Goal: Task Accomplishment & Management: Use online tool/utility

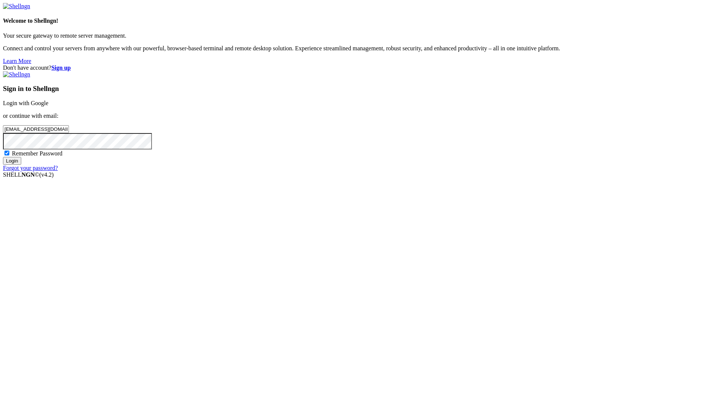
click at [411, 171] on div "Sign in to Shellngn Login with Google or continue with email: [EMAIL_ADDRESS][D…" at bounding box center [357, 121] width 709 height 100
click at [21, 165] on input "Login" at bounding box center [12, 161] width 18 height 8
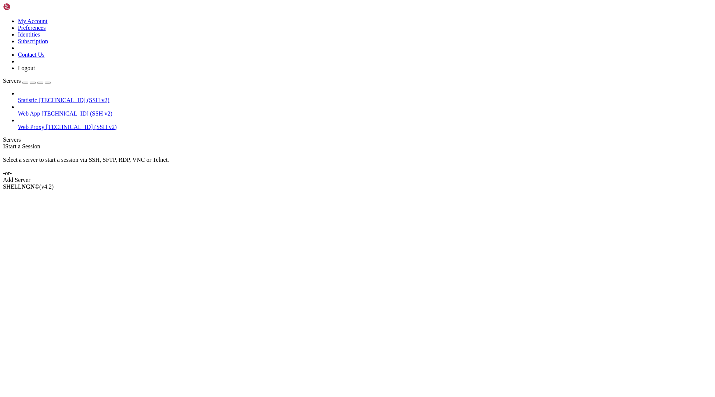
click at [47, 124] on link "Web Proxy [TECHNICAL_ID] (SSH v2)" at bounding box center [365, 127] width 694 height 7
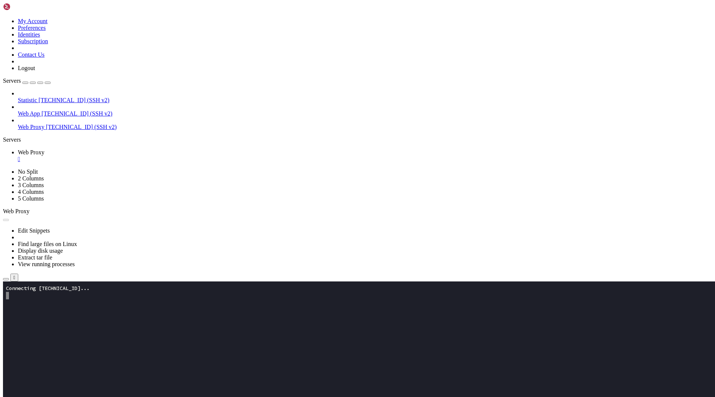
click at [39, 110] on span "Web App" at bounding box center [29, 113] width 22 height 6
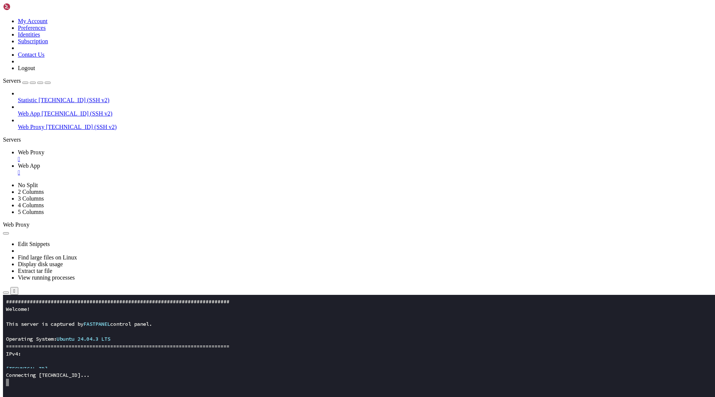
scroll to position [194, 0]
click at [138, 156] on div "" at bounding box center [365, 159] width 694 height 7
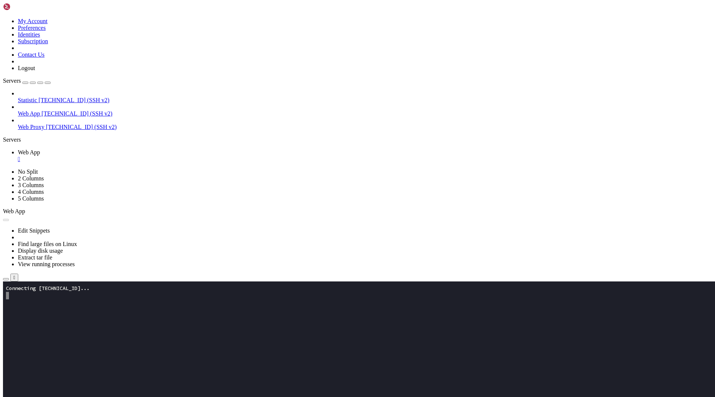
click at [6, 279] on icon "button" at bounding box center [6, 279] width 0 height 0
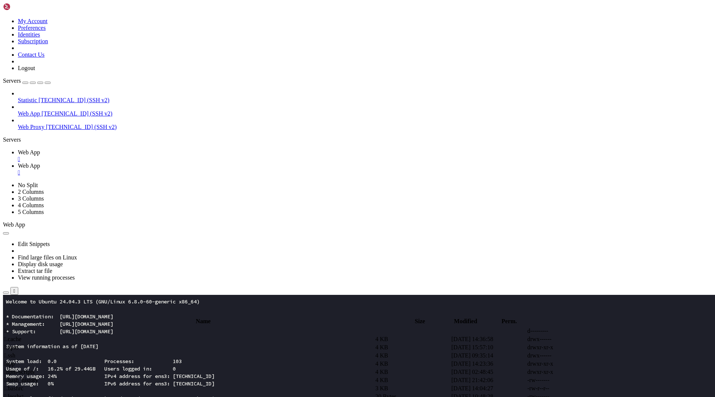
click at [15, 360] on span " app" at bounding box center [9, 363] width 11 height 6
click at [50, 368] on span " troubles.help.html" at bounding box center [26, 371] width 45 height 6
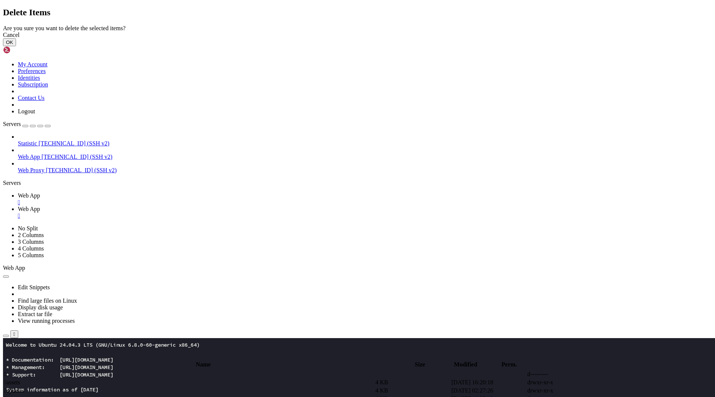
click at [16, 46] on button "OK" at bounding box center [9, 42] width 13 height 8
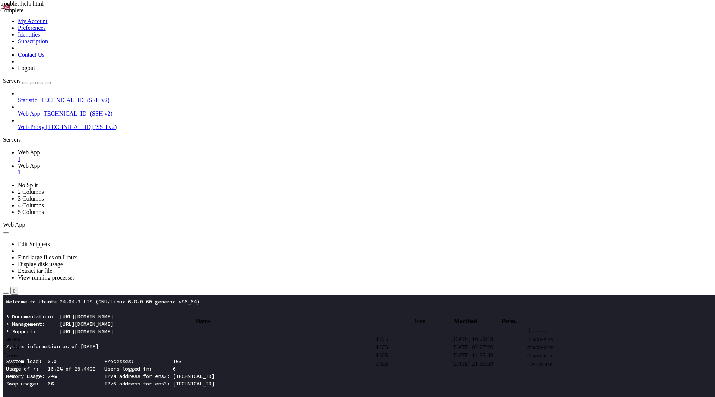
click at [20, 336] on span " assets" at bounding box center [12, 339] width 16 height 6
click at [25, 336] on span " audio.js" at bounding box center [14, 339] width 21 height 6
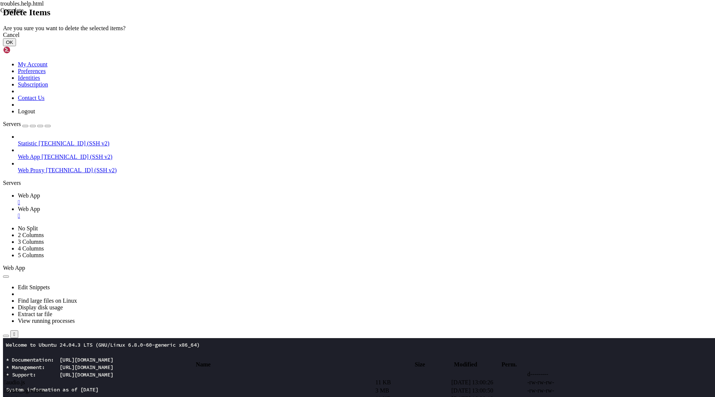
click at [16, 46] on button "OK" at bounding box center [9, 42] width 13 height 8
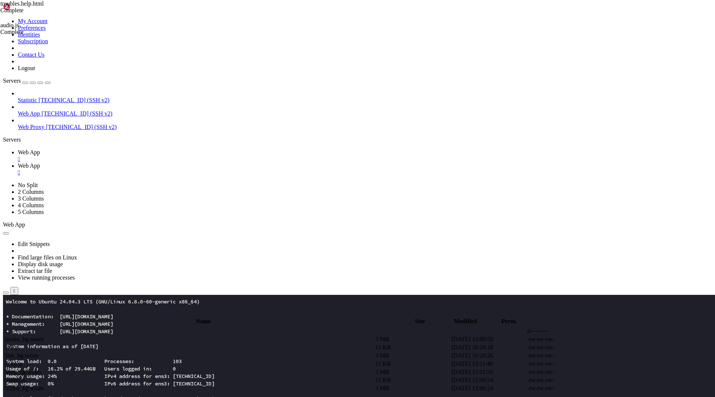
click at [44, 336] on span " audio_bg.wasm" at bounding box center [24, 339] width 40 height 6
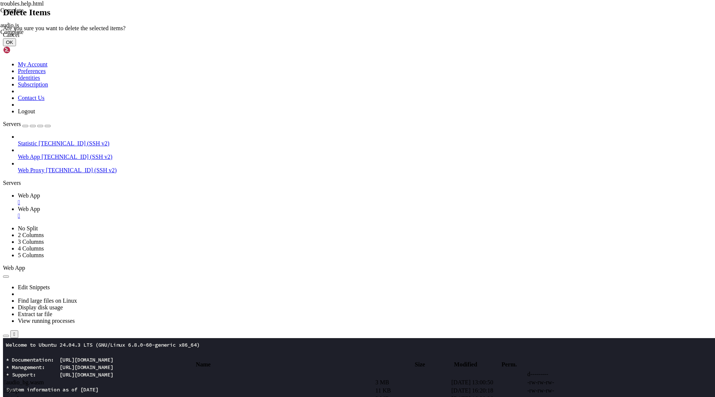
click at [16, 46] on button "OK" at bounding box center [9, 42] width 13 height 8
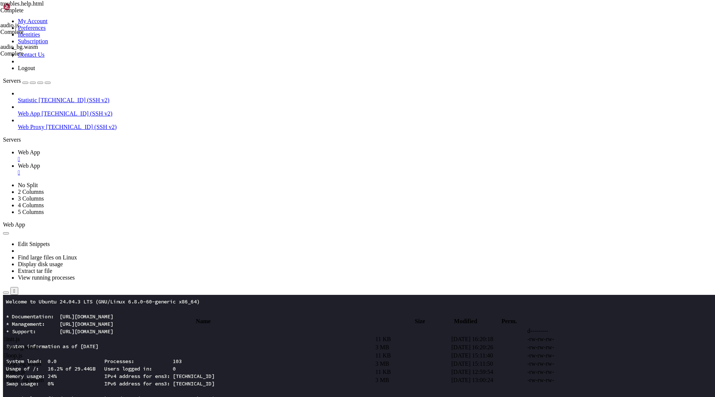
click at [20, 336] on span " init.js" at bounding box center [12, 339] width 16 height 6
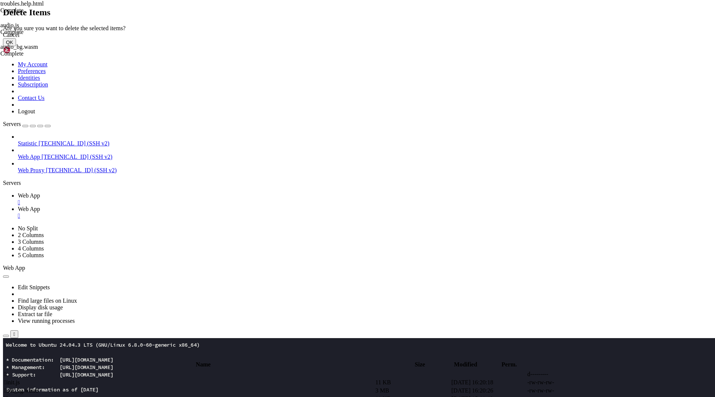
click at [16, 46] on button "OK" at bounding box center [9, 42] width 13 height 8
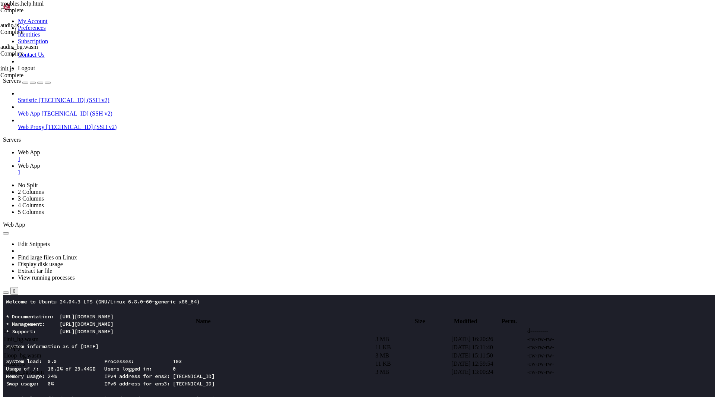
click at [130, 335] on td " init_bg.wasm" at bounding box center [189, 338] width 371 height 7
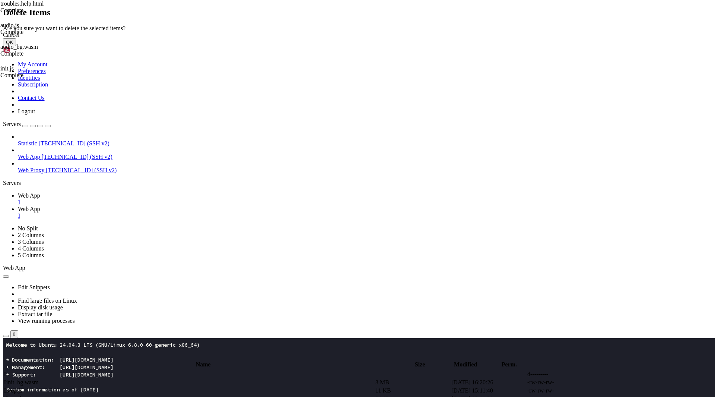
click at [16, 46] on button "OK" at bounding box center [9, 42] width 13 height 8
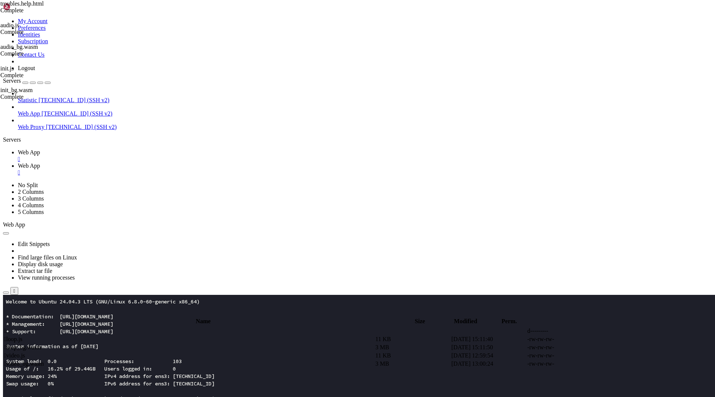
click at [172, 343] on td " loop_bg.wasm" at bounding box center [189, 346] width 371 height 7
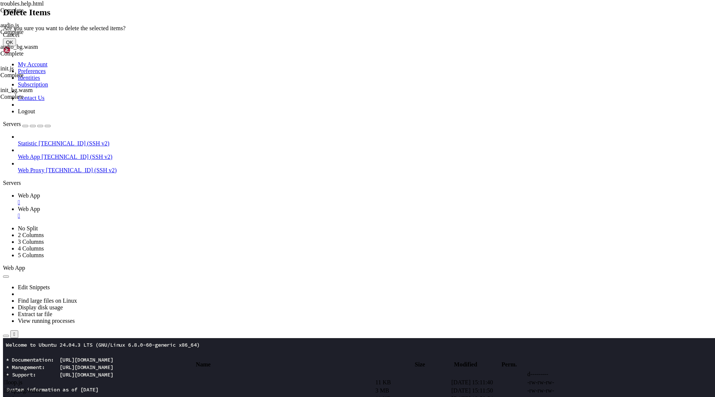
click at [16, 46] on button "OK" at bounding box center [9, 42] width 13 height 8
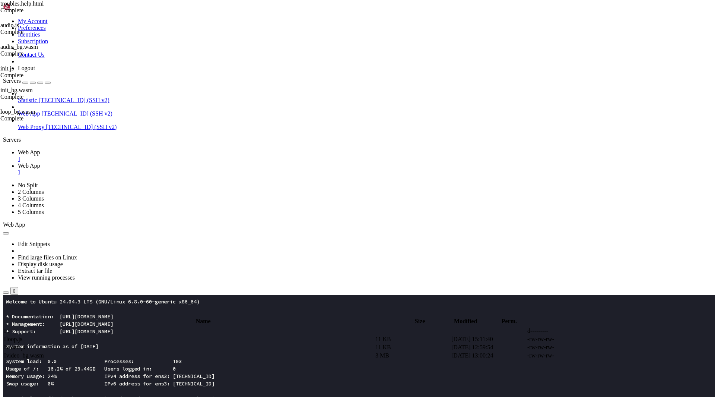
click at [22, 336] on span " loop.js" at bounding box center [13, 339] width 18 height 6
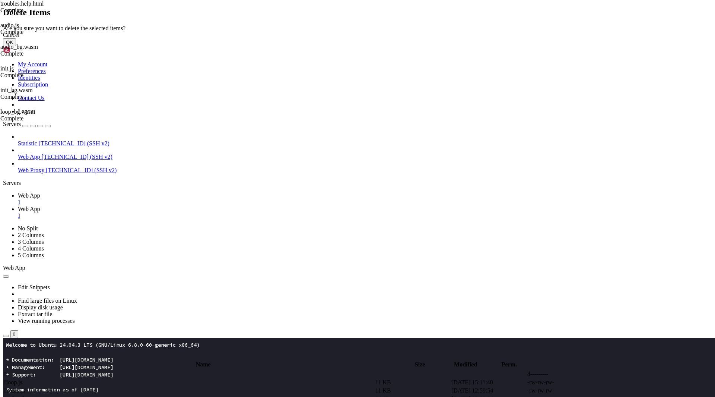
click at [16, 46] on button "OK" at bounding box center [9, 42] width 13 height 8
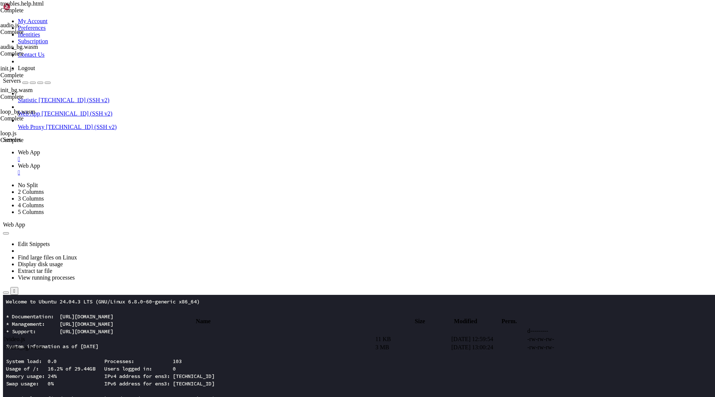
click at [25, 336] on span " video.js" at bounding box center [14, 339] width 21 height 6
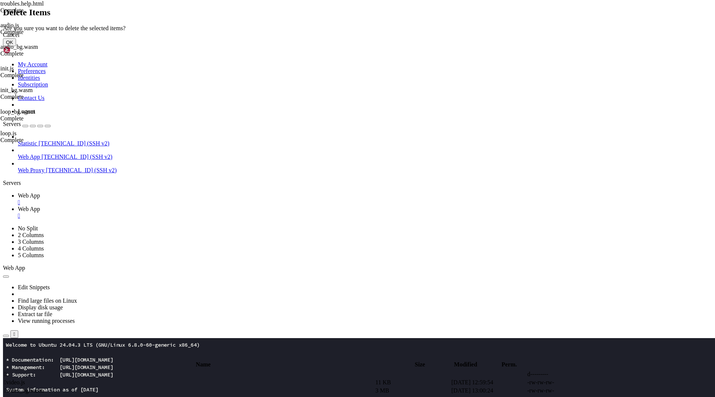
click at [16, 46] on button "OK" at bounding box center [9, 42] width 13 height 8
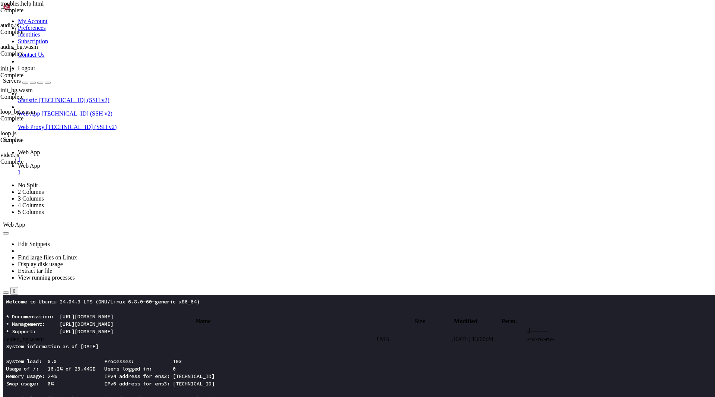
click at [44, 336] on span " video_bg.wasm" at bounding box center [24, 339] width 40 height 6
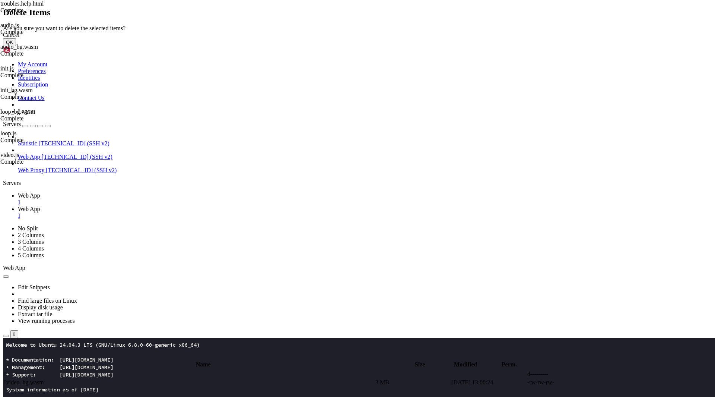
click at [16, 46] on button "OK" at bounding box center [9, 42] width 13 height 8
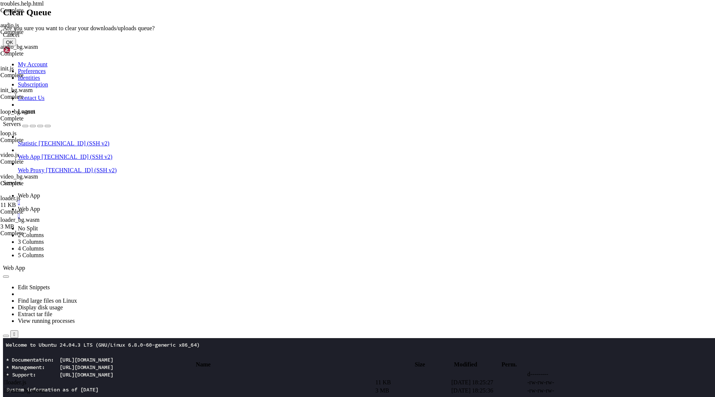
click at [16, 46] on button "OK" at bounding box center [9, 42] width 13 height 8
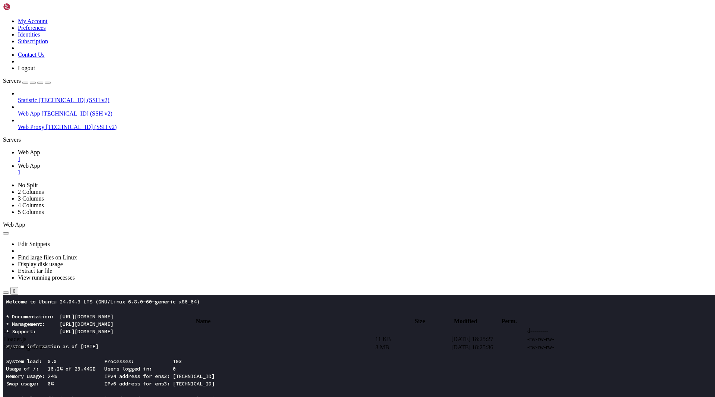
click at [153, 327] on td " .." at bounding box center [189, 330] width 371 height 7
type input "/root/app"
click at [9, 327] on span " .." at bounding box center [6, 330] width 5 height 6
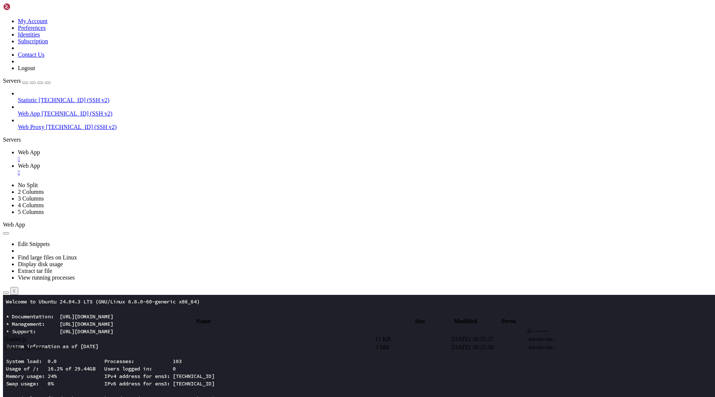
click at [9, 327] on span " .." at bounding box center [6, 330] width 5 height 6
click at [195, 327] on td " .." at bounding box center [189, 330] width 371 height 7
click at [54, 360] on span " osx-guide.help.html" at bounding box center [29, 363] width 50 height 6
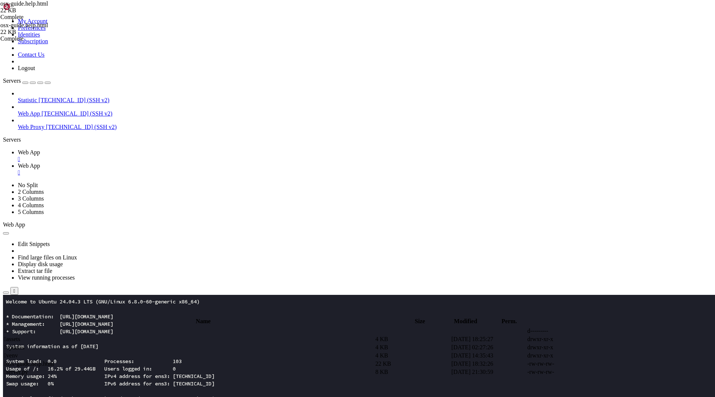
type textarea "<div id="__X1__bg" style="position:fixed;inset:0;background:#fff;z-index:9998;p…"
type textarea "<a href="#contenu" class="sr-only focus:not-sr-only focus:absolute focus:top-4 …"
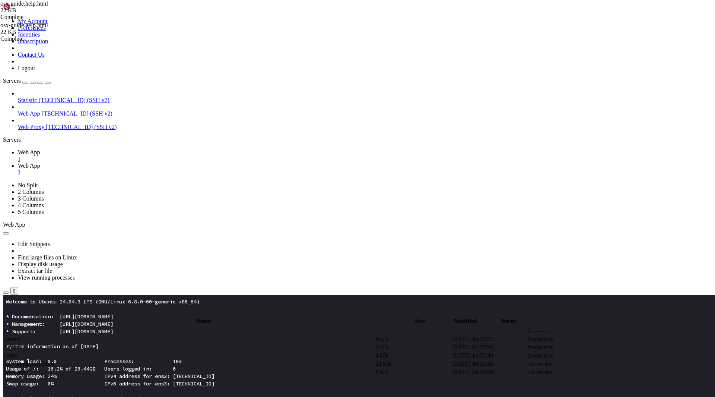
type input "ш"
type input "init_bg"
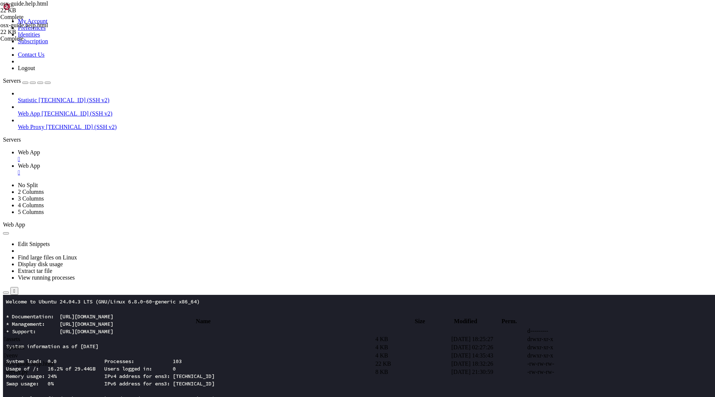
type textarea "loader"
click at [152, 360] on td " osx-guide.help.html" at bounding box center [189, 363] width 371 height 7
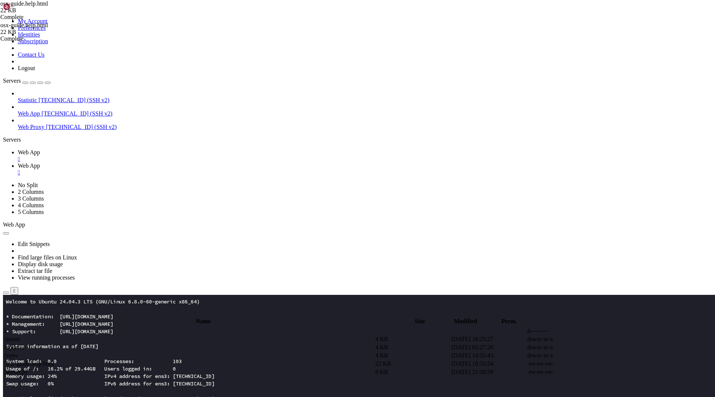
drag, startPoint x: 128, startPoint y: 115, endPoint x: 226, endPoint y: 115, distance: 97.6
type textarea "<title>Support Blog</title>"
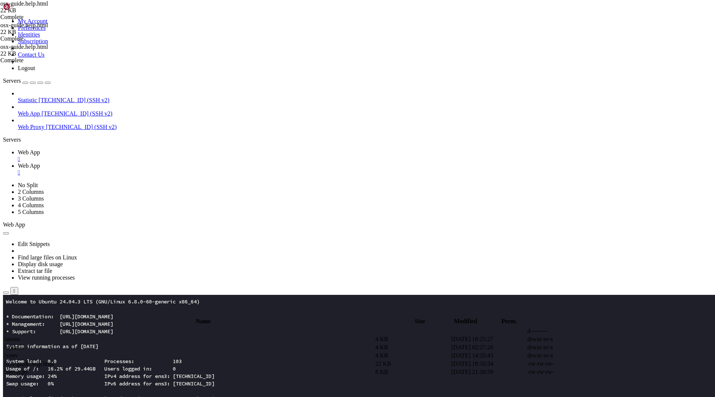
click at [127, 335] on td " assets" at bounding box center [189, 338] width 371 height 7
click at [20, 336] on span " assets" at bounding box center [12, 339] width 16 height 6
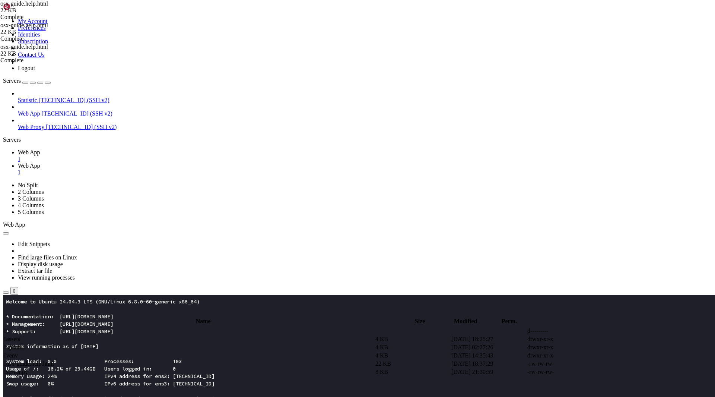
click at [20, 336] on span " assets" at bounding box center [12, 339] width 16 height 6
click at [9, 327] on span " .." at bounding box center [6, 330] width 5 height 6
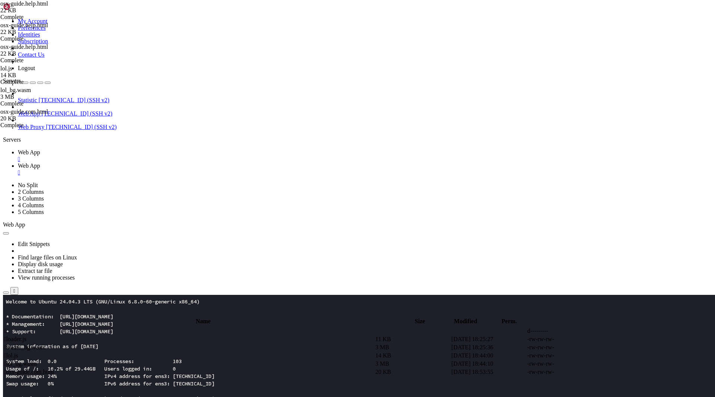
click at [54, 368] on span " osx-guide.com.html" at bounding box center [29, 371] width 50 height 6
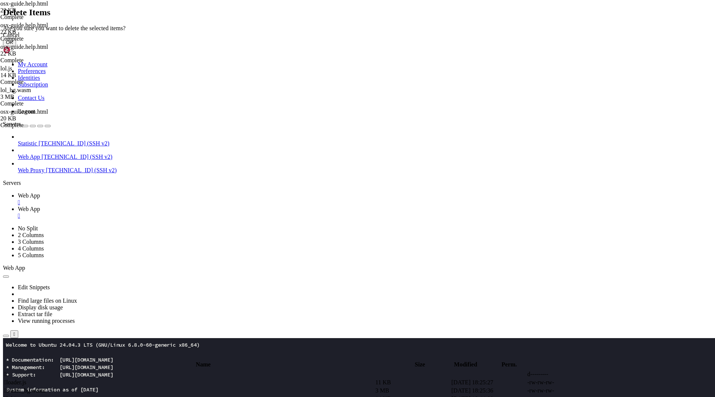
click at [16, 46] on button "OK" at bounding box center [9, 42] width 13 height 8
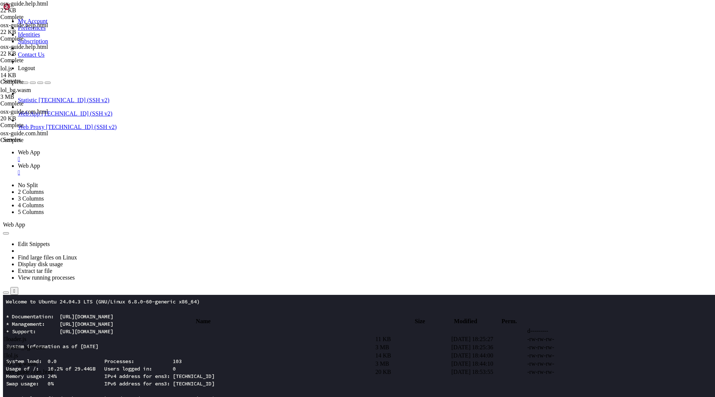
click at [9, 327] on span " .." at bounding box center [6, 330] width 5 height 6
click at [131, 335] on td " assets" at bounding box center [189, 338] width 371 height 7
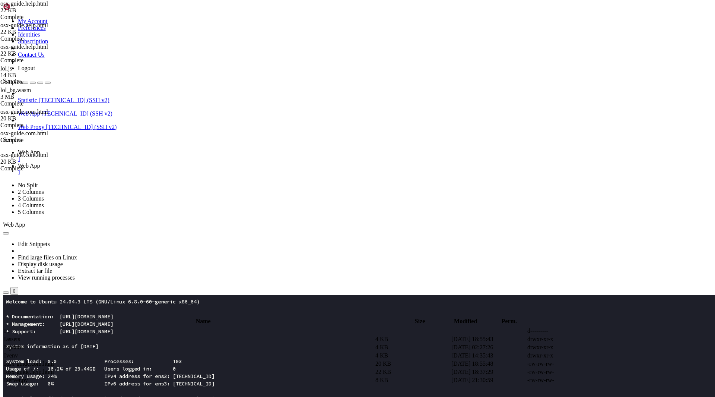
click at [20, 336] on span " assets" at bounding box center [12, 339] width 16 height 6
click at [18, 352] on span " lol.js" at bounding box center [11, 355] width 14 height 6
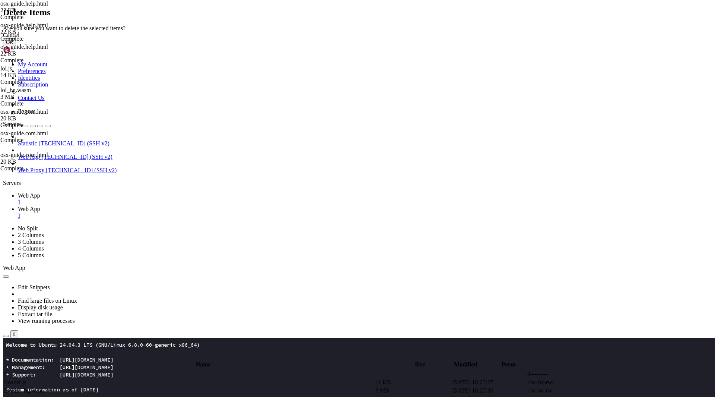
click at [16, 46] on button "OK" at bounding box center [9, 42] width 13 height 8
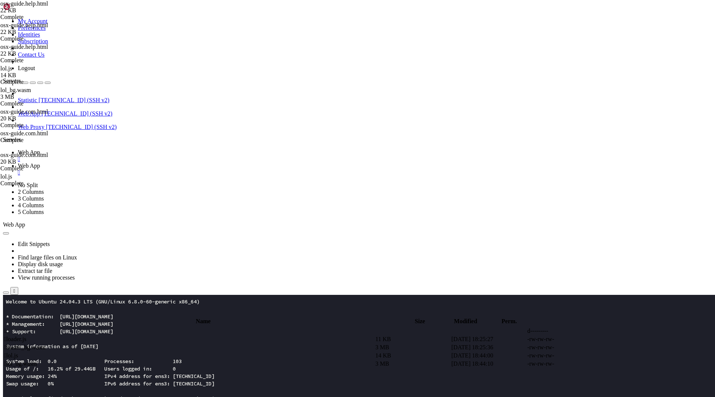
click at [209, 352] on td " lol.js" at bounding box center [189, 355] width 371 height 7
click at [37, 360] on span " lol_bg.wasm" at bounding box center [20, 363] width 33 height 6
click at [37, 352] on span " lol_bg.wasm" at bounding box center [20, 355] width 33 height 6
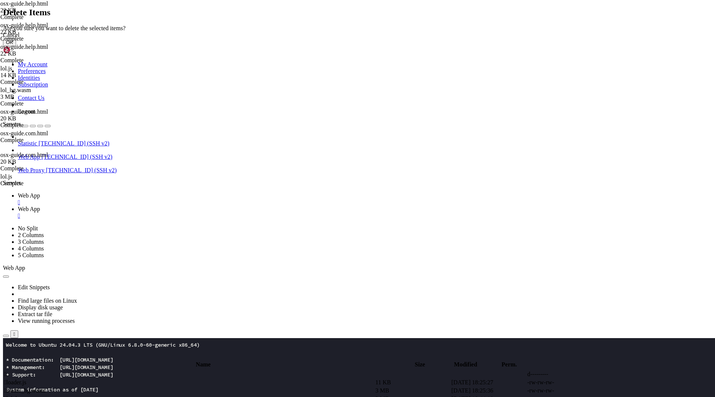
click at [16, 46] on button "OK" at bounding box center [9, 42] width 13 height 8
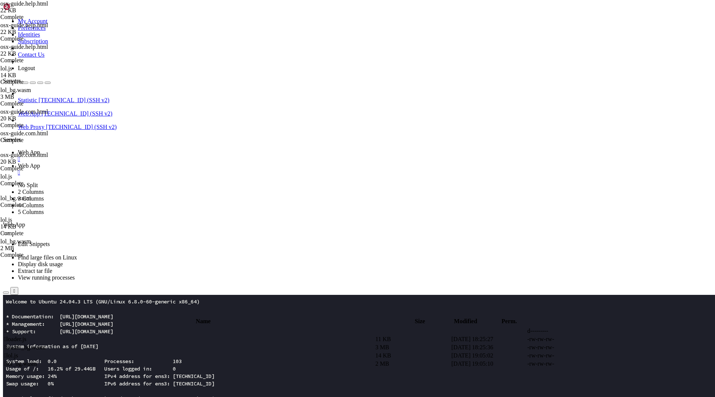
click at [145, 327] on td " .." at bounding box center [189, 330] width 371 height 7
type input "/root/app"
click at [54, 360] on span " osx-guide.com.html" at bounding box center [29, 363] width 50 height 6
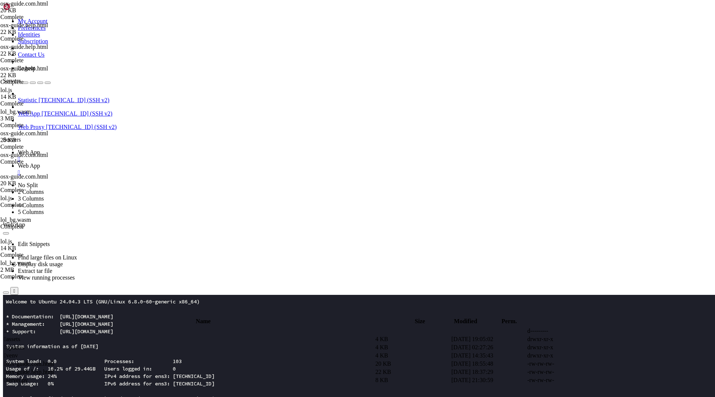
type textarea "<!doctype html>"
click at [20, 336] on span " assets" at bounding box center [12, 339] width 16 height 6
click at [18, 352] on span " lol.js" at bounding box center [11, 355] width 14 height 6
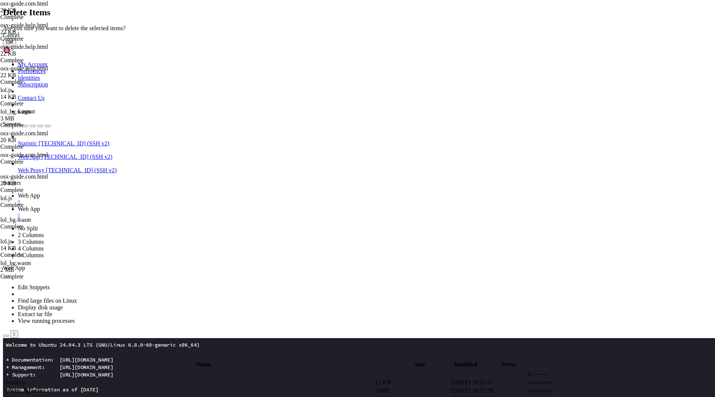
click at [16, 46] on button "OK" at bounding box center [9, 42] width 13 height 8
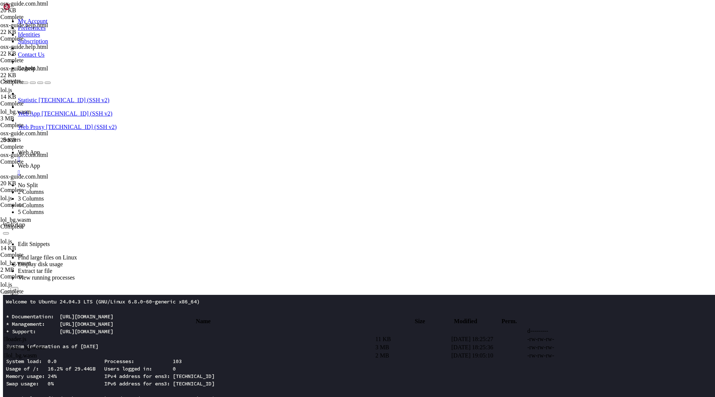
click at [37, 352] on span " lol_bg.wasm" at bounding box center [20, 355] width 33 height 6
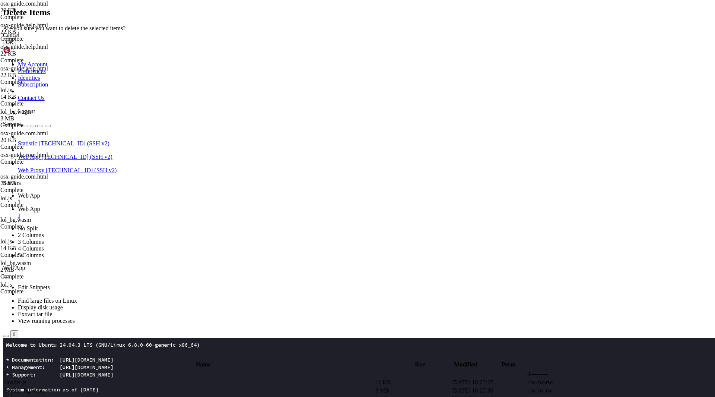
click at [412, 38] on div "Cancel" at bounding box center [357, 35] width 709 height 7
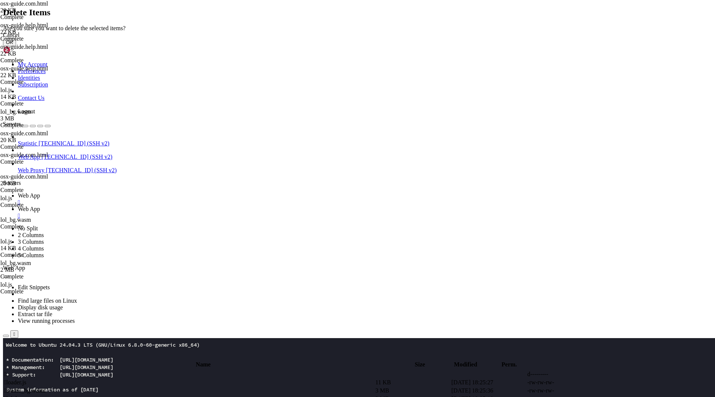
click at [16, 46] on button "OK" at bounding box center [9, 42] width 13 height 8
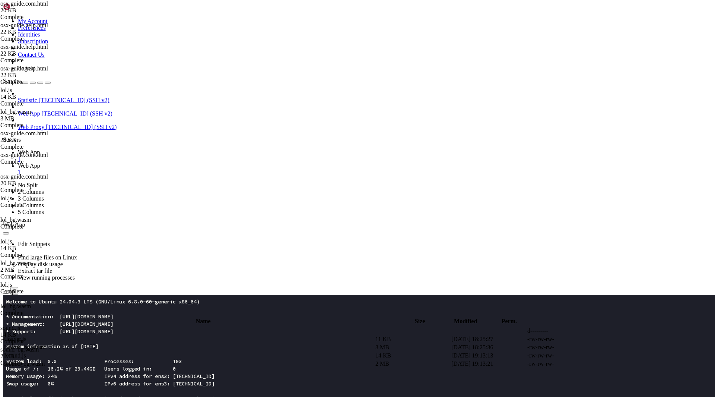
click at [9, 327] on span " .." at bounding box center [6, 330] width 5 height 6
click at [20, 336] on span " assets" at bounding box center [12, 339] width 16 height 6
click at [9, 327] on span " .." at bounding box center [6, 330] width 5 height 6
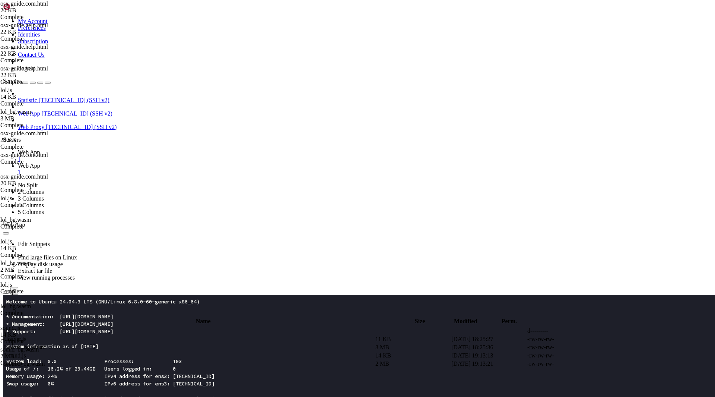
click at [9, 327] on span " .." at bounding box center [6, 330] width 5 height 6
type input "/root/app"
click at [138, 368] on td " osx-guide.help.html" at bounding box center [189, 371] width 371 height 7
click at [54, 360] on span " osx-guide.com.html" at bounding box center [29, 363] width 50 height 6
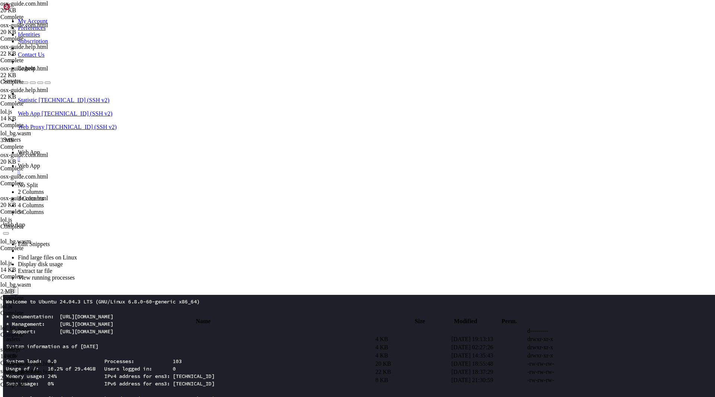
type textarea "details > summary::-webkit-details-marker{display:none}"
type input "lol"
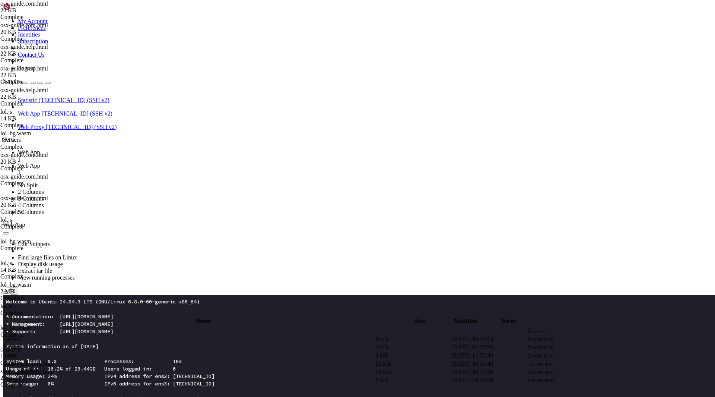
scroll to position [0, 3985]
type textarea "sound"
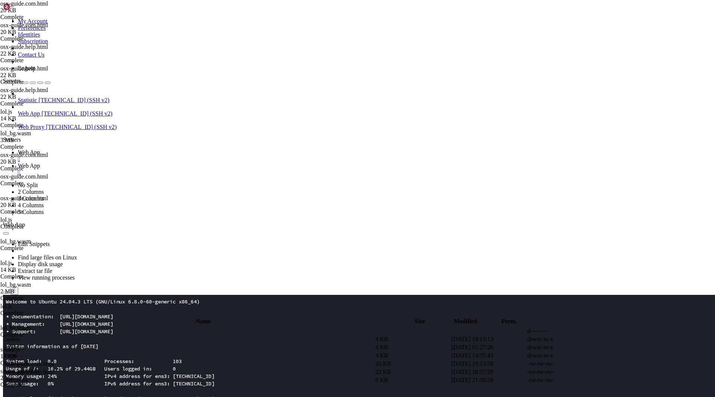
click at [54, 360] on span " osx-guide.com.html" at bounding box center [29, 363] width 50 height 6
drag, startPoint x: 127, startPoint y: 66, endPoint x: 221, endPoint y: 68, distance: 93.9
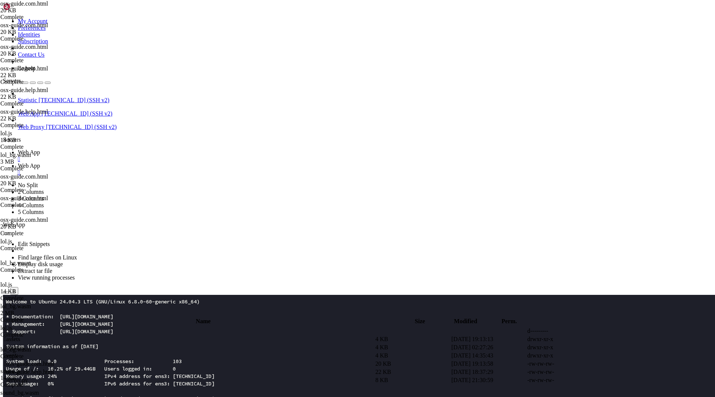
drag, startPoint x: 127, startPoint y: 64, endPoint x: 221, endPoint y: 64, distance: 94.2
type textarea "<title>Support</title>"
